Goal: Find specific page/section: Find specific page/section

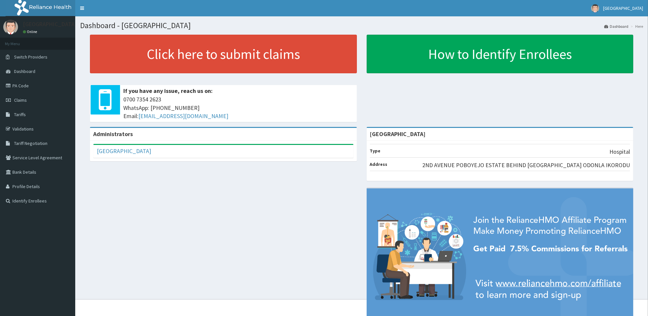
click at [25, 86] on link "PA Code" at bounding box center [37, 86] width 75 height 14
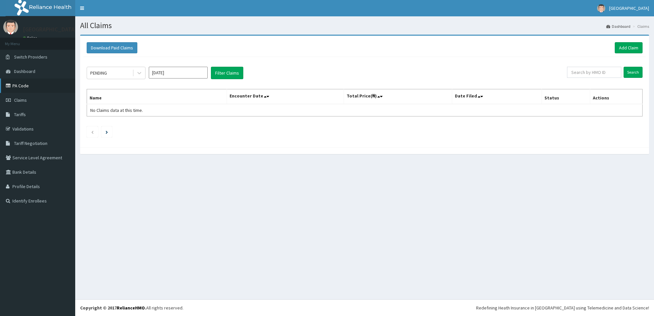
click at [15, 88] on link "PA Code" at bounding box center [37, 86] width 75 height 14
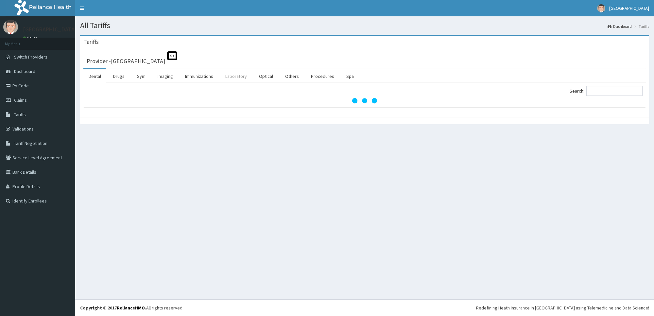
click at [236, 76] on link "Laboratory" at bounding box center [236, 76] width 32 height 14
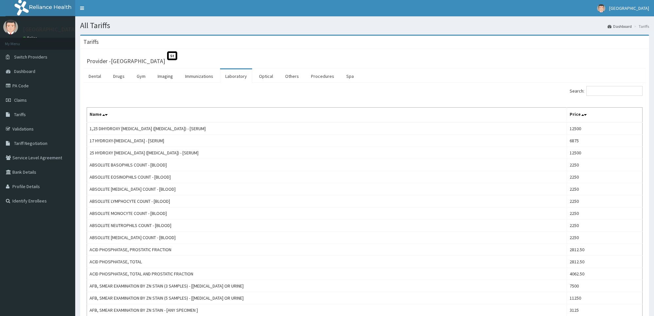
click at [236, 75] on link "Laboratory" at bounding box center [236, 76] width 32 height 14
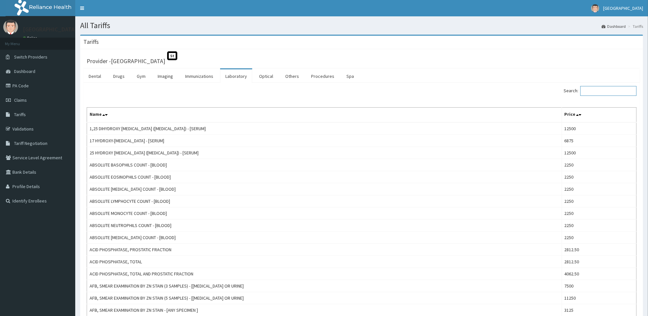
click at [594, 93] on input "Search:" at bounding box center [609, 91] width 56 height 10
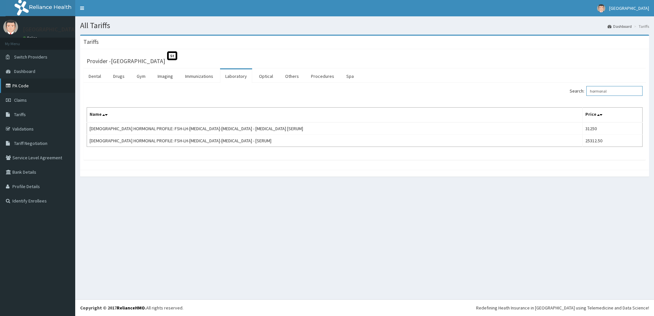
type input "hormonal"
click at [34, 83] on link "PA Code" at bounding box center [37, 86] width 75 height 14
